Goal: Information Seeking & Learning: Learn about a topic

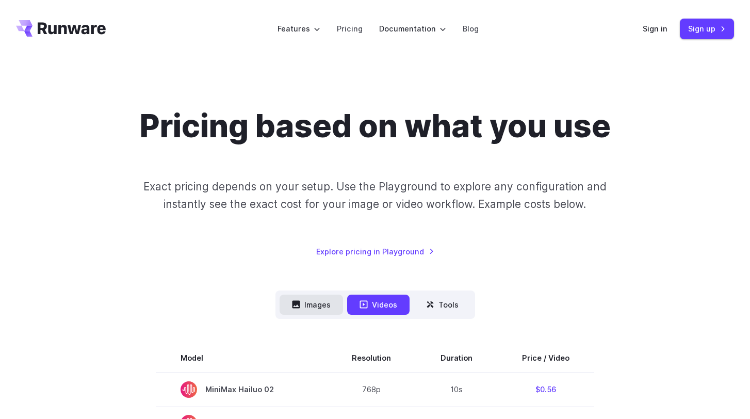
click at [316, 294] on button "Images" at bounding box center [310, 304] width 63 height 20
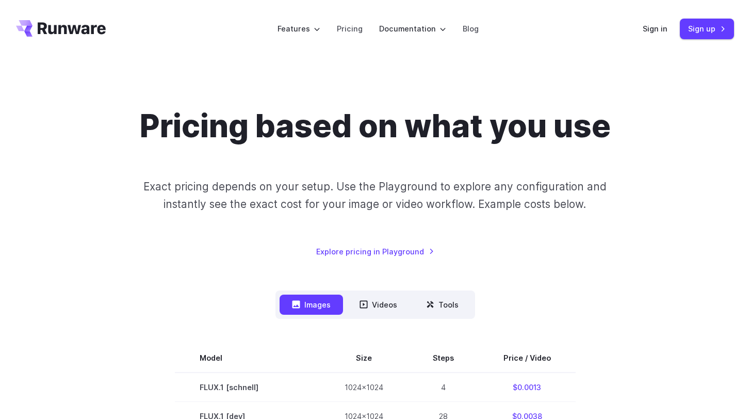
click at [389, 245] on link "Explore pricing in Playground" at bounding box center [375, 251] width 118 height 12
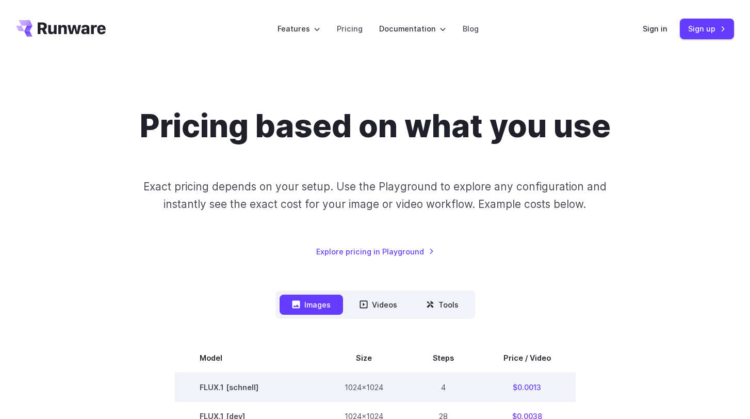
click at [244, 372] on td "FLUX.1 [schnell]" at bounding box center [247, 386] width 145 height 29
